Goal: Information Seeking & Learning: Learn about a topic

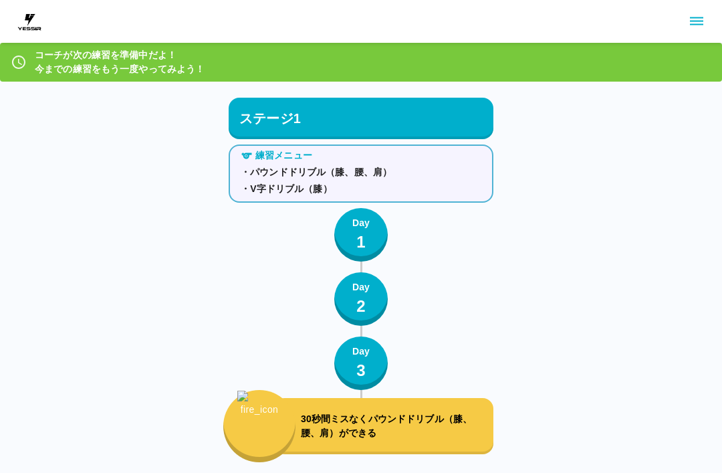
click at [20, 69] on icon at bounding box center [19, 62] width 16 height 16
click at [19, 69] on icon at bounding box center [19, 62] width 16 height 16
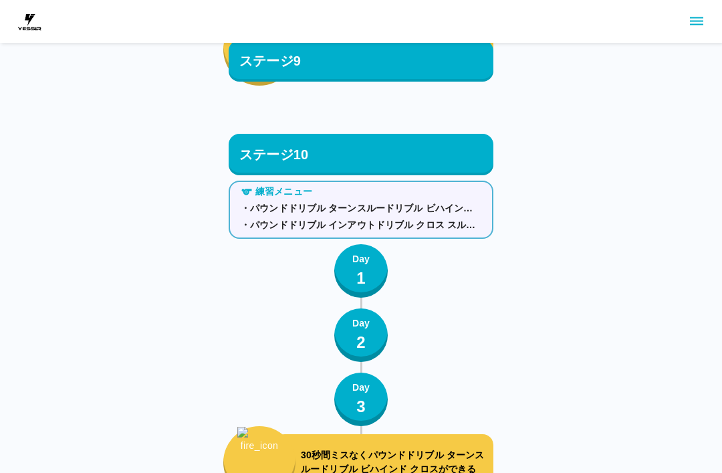
scroll to position [8897, 0]
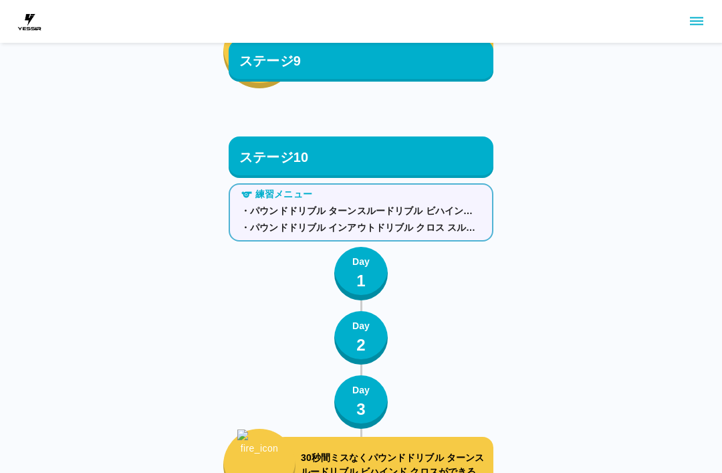
click at [346, 266] on button "Day 1" at bounding box center [360, 273] width 53 height 53
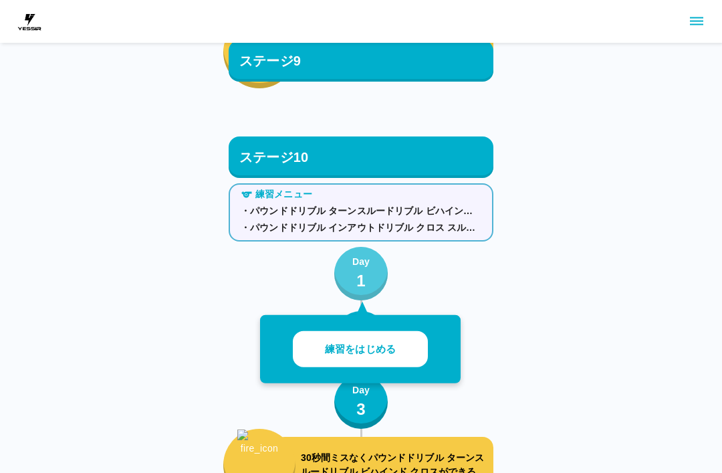
click at [346, 265] on button "Day 1" at bounding box center [360, 273] width 53 height 53
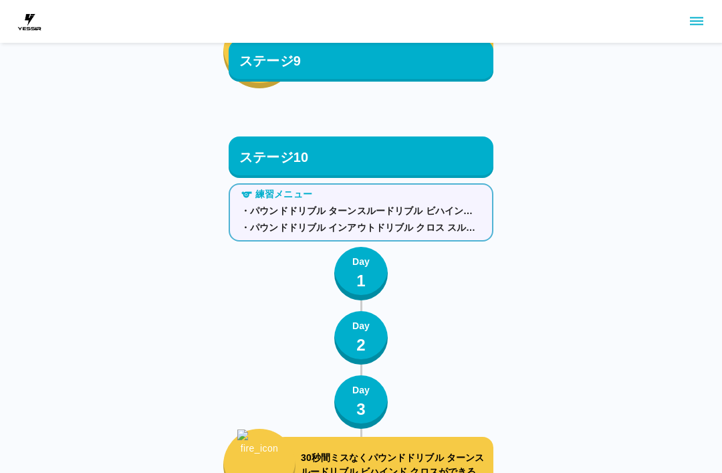
click at [352, 265] on p "Day" at bounding box center [360, 262] width 17 height 14
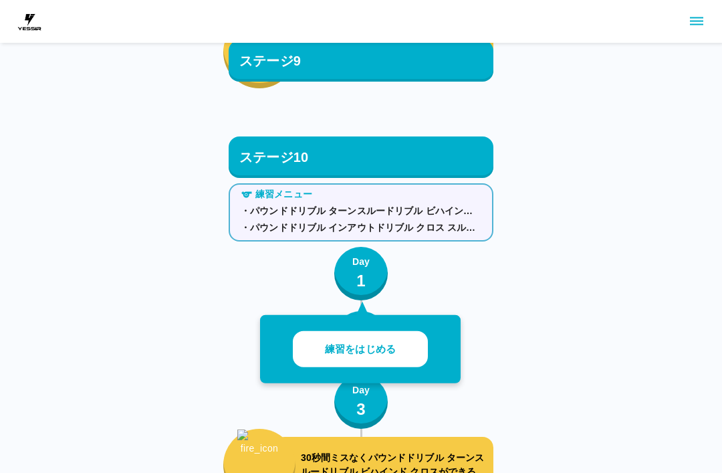
click at [356, 342] on p "練習をはじめる" at bounding box center [360, 349] width 71 height 15
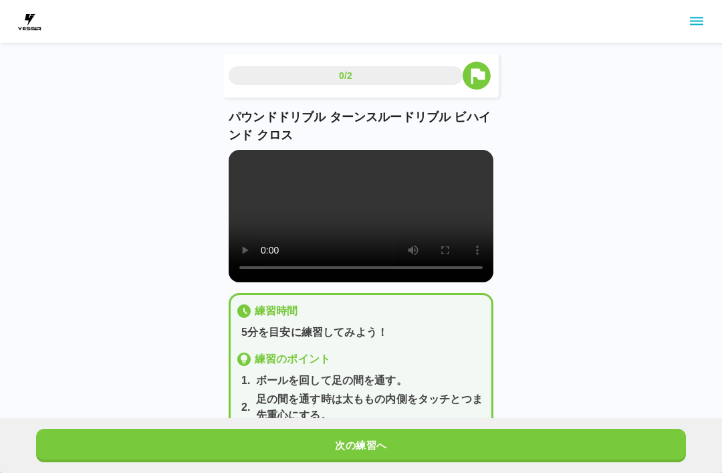
click at [360, 212] on video at bounding box center [361, 216] width 265 height 132
click at [232, 162] on video at bounding box center [361, 216] width 265 height 132
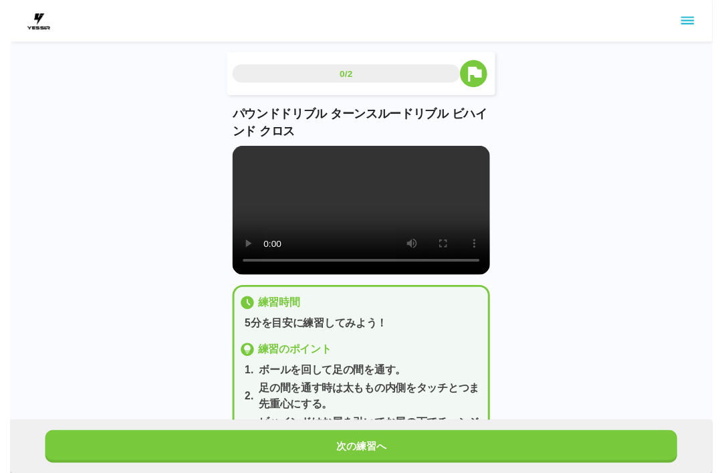
scroll to position [13, 0]
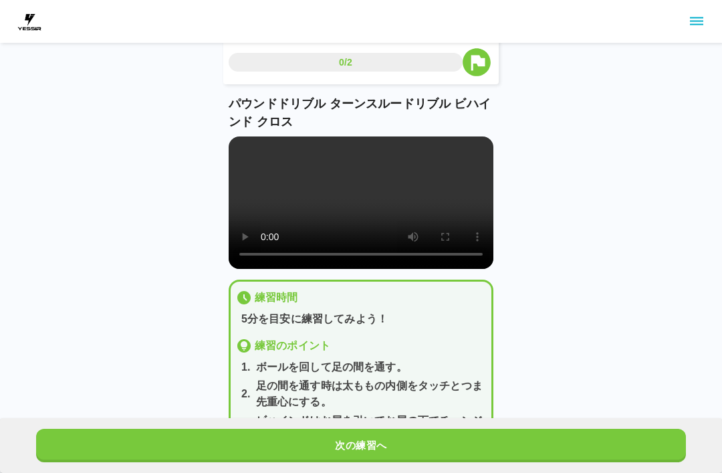
click at [569, 469] on div "次の練習へ" at bounding box center [361, 445] width 722 height 55
click at [573, 438] on button "次の練習へ" at bounding box center [361, 444] width 650 height 33
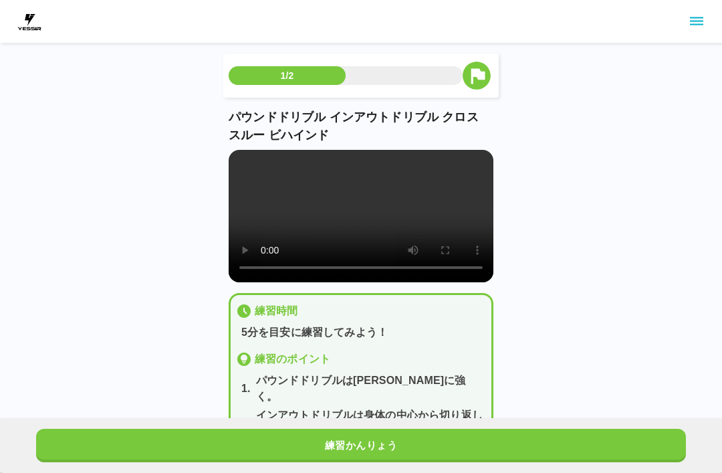
click at [647, 455] on button "練習かんりょう" at bounding box center [361, 444] width 650 height 33
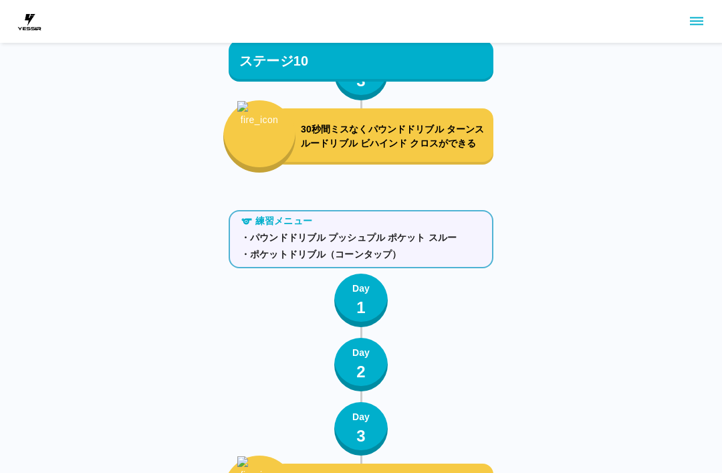
scroll to position [9301, 0]
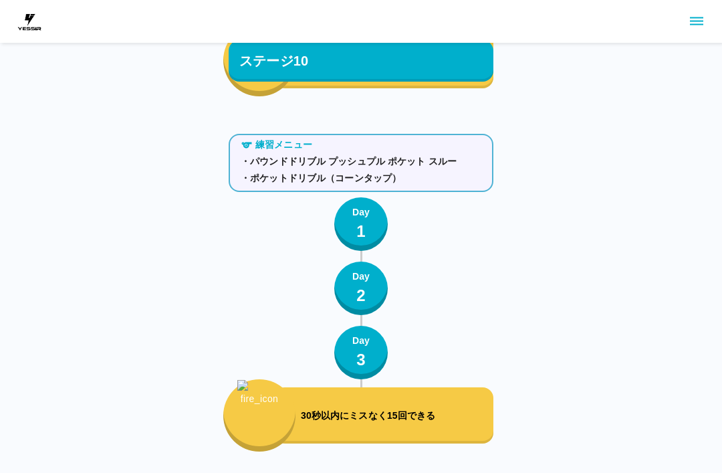
click at [446, 427] on div "30秒以内にミスなく15回できる" at bounding box center [383, 415] width 219 height 56
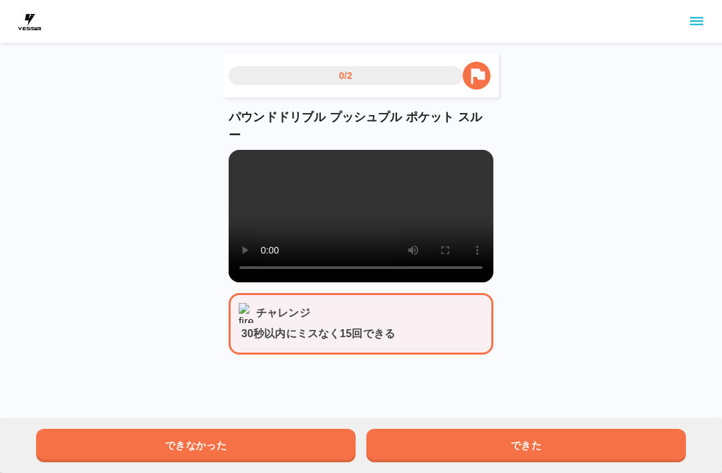
click at [640, 460] on button "できた" at bounding box center [526, 444] width 320 height 33
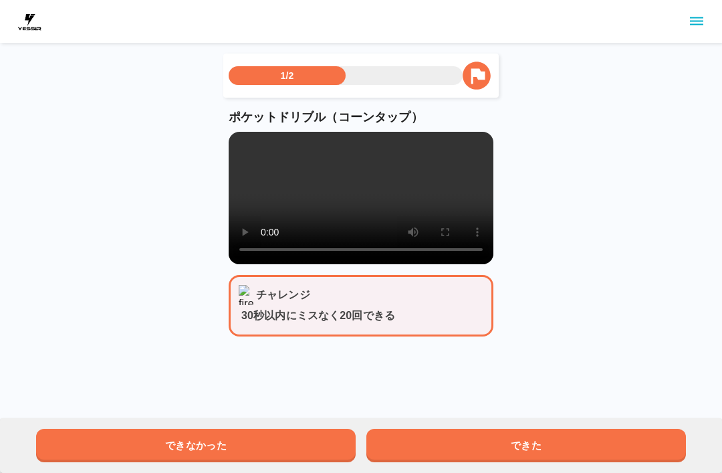
click at [598, 460] on button "できた" at bounding box center [526, 444] width 320 height 33
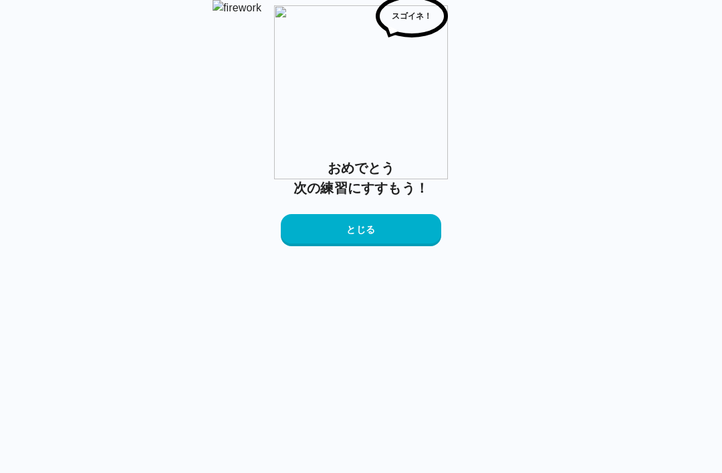
click at [387, 246] on button "とじる" at bounding box center [361, 230] width 160 height 32
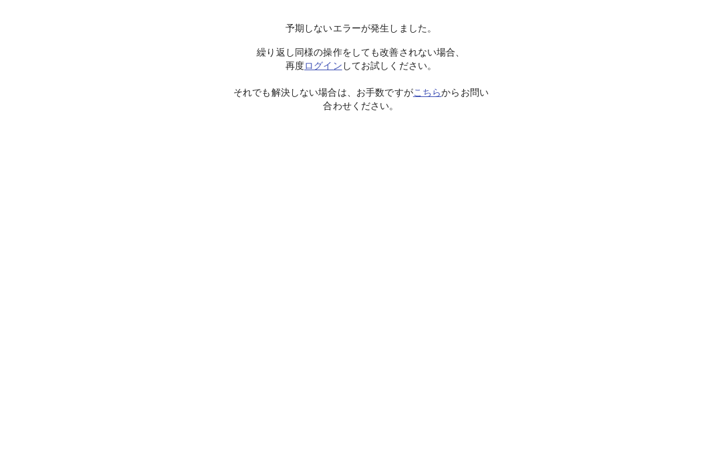
click at [339, 68] on link "ログイン" at bounding box center [323, 65] width 38 height 11
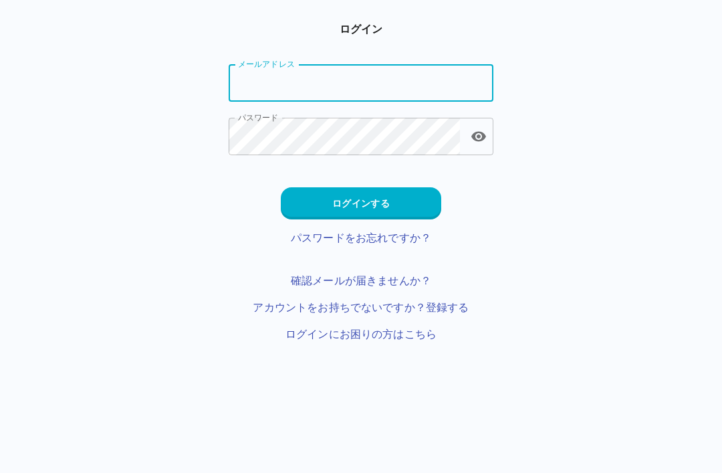
type input "**********"
click at [404, 217] on button "ログインする" at bounding box center [361, 203] width 160 height 32
